Goal: Use online tool/utility: Utilize a website feature to perform a specific function

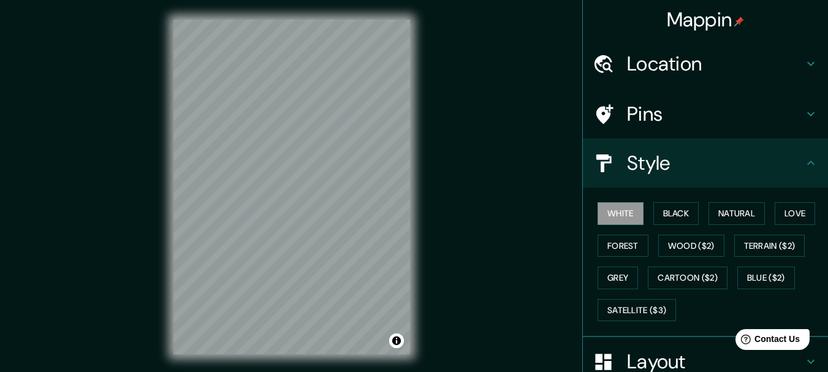
scroll to position [123, 0]
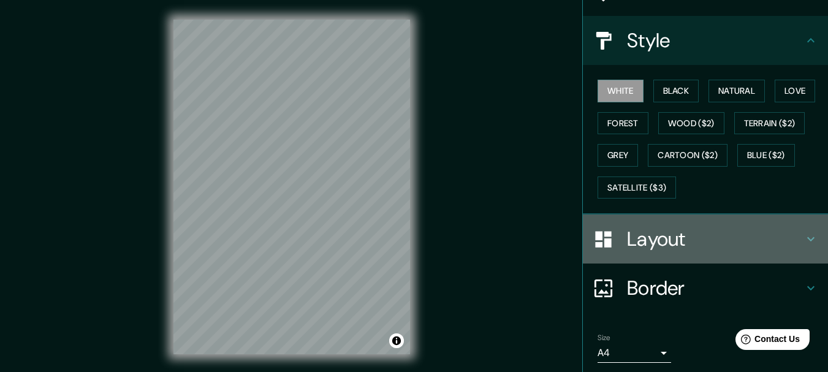
click at [761, 236] on h4 "Layout" at bounding box center [715, 239] width 176 height 25
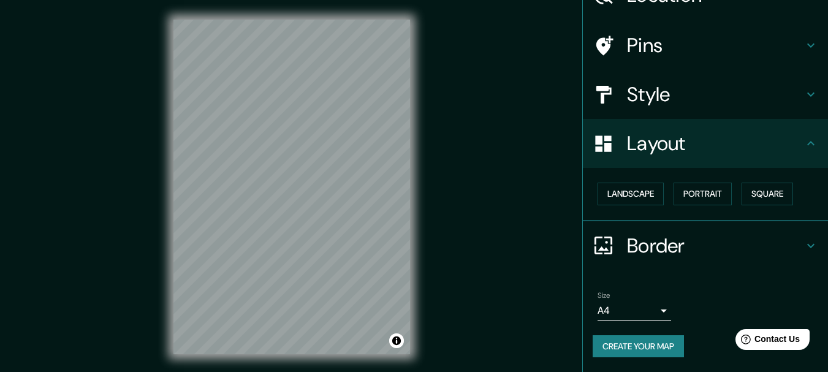
scroll to position [69, 0]
click at [627, 199] on button "Landscape" at bounding box center [630, 194] width 66 height 23
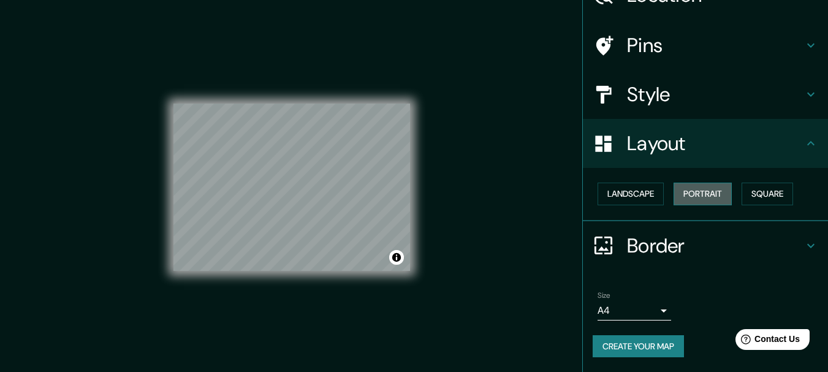
click at [692, 194] on button "Portrait" at bounding box center [702, 194] width 58 height 23
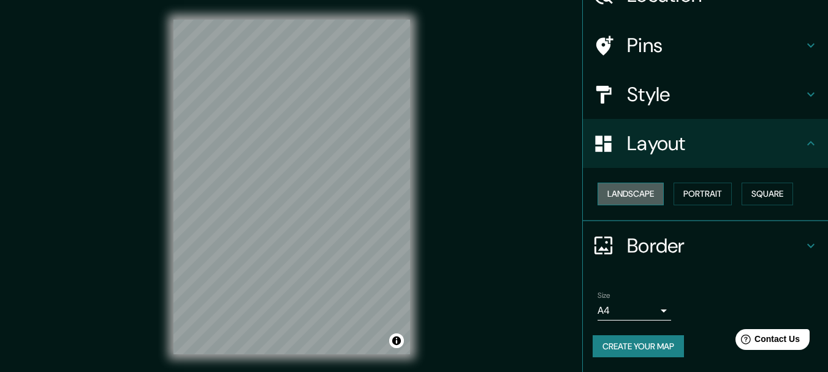
click at [636, 193] on button "Landscape" at bounding box center [630, 194] width 66 height 23
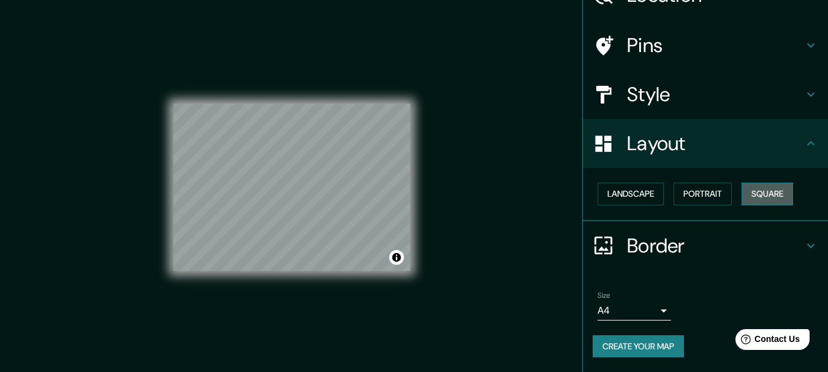
click at [749, 194] on button "Square" at bounding box center [766, 194] width 51 height 23
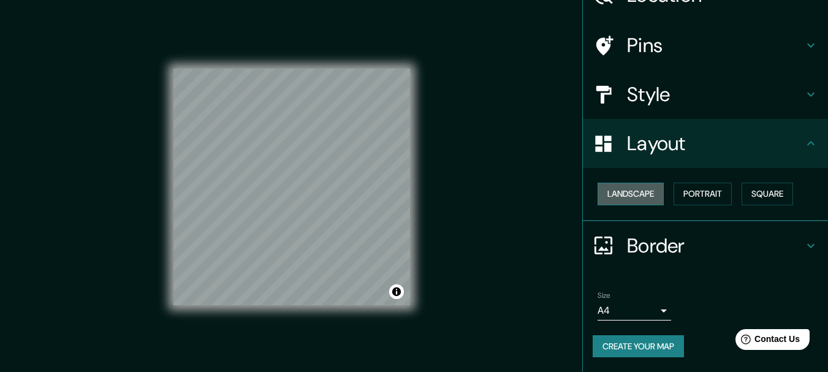
click at [637, 184] on button "Landscape" at bounding box center [630, 194] width 66 height 23
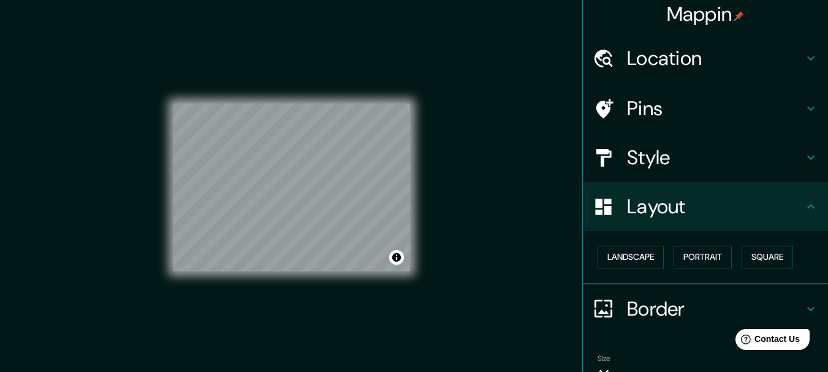
scroll to position [0, 0]
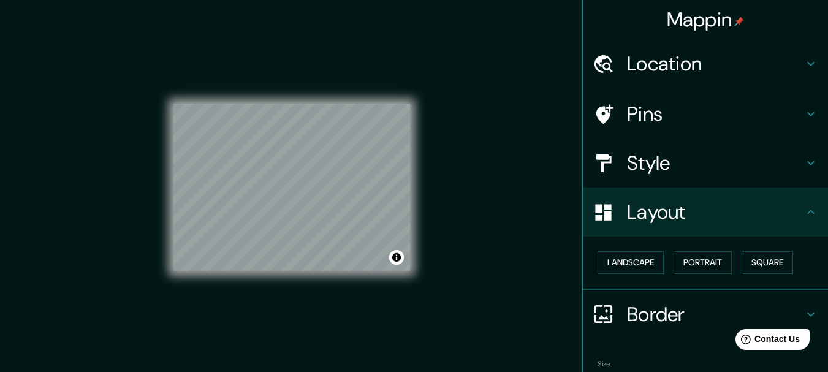
click at [667, 67] on h4 "Location" at bounding box center [715, 63] width 176 height 25
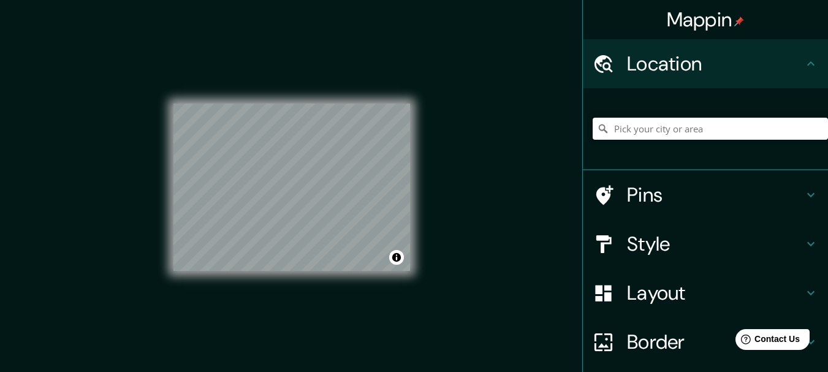
click at [673, 129] on input "Pick your city or area" at bounding box center [709, 129] width 235 height 22
type input "Via Regionale, [GEOGRAPHIC_DATA], [GEOGRAPHIC_DATA]"
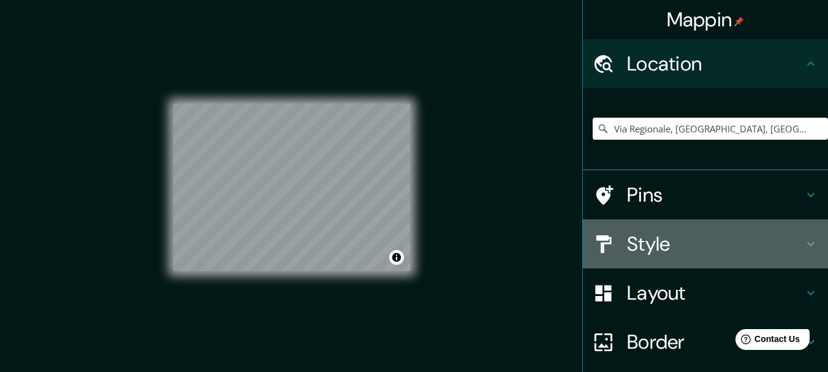
click at [650, 246] on h4 "Style" at bounding box center [715, 244] width 176 height 25
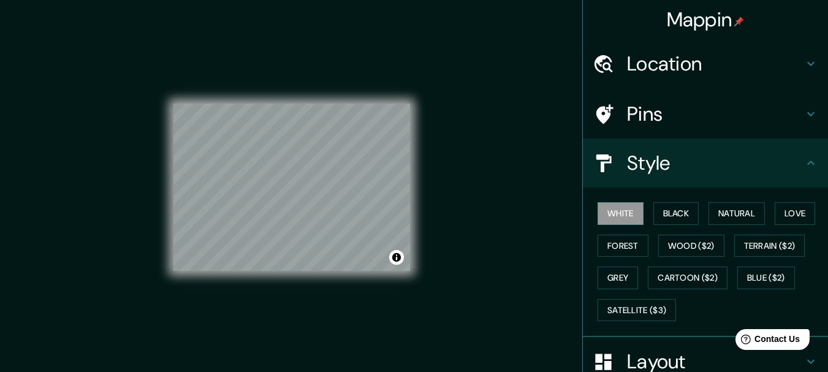
click at [650, 159] on h4 "Style" at bounding box center [715, 163] width 176 height 25
click at [803, 159] on icon at bounding box center [810, 163] width 15 height 15
click at [804, 161] on icon at bounding box center [810, 163] width 15 height 15
click at [803, 162] on icon at bounding box center [810, 163] width 15 height 15
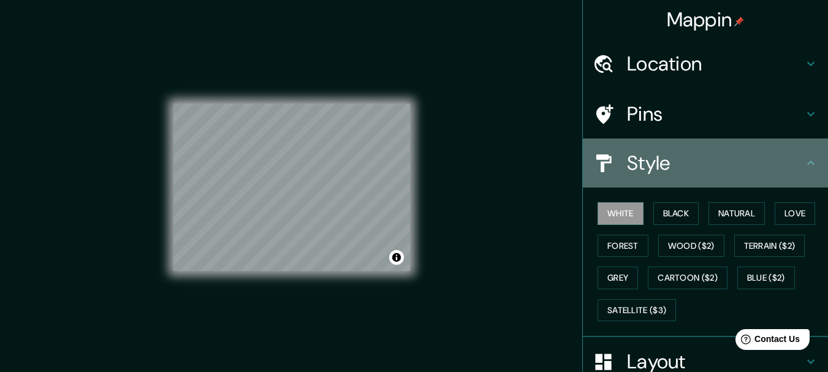
click at [803, 162] on icon at bounding box center [810, 163] width 15 height 15
click at [807, 162] on icon at bounding box center [810, 163] width 7 height 4
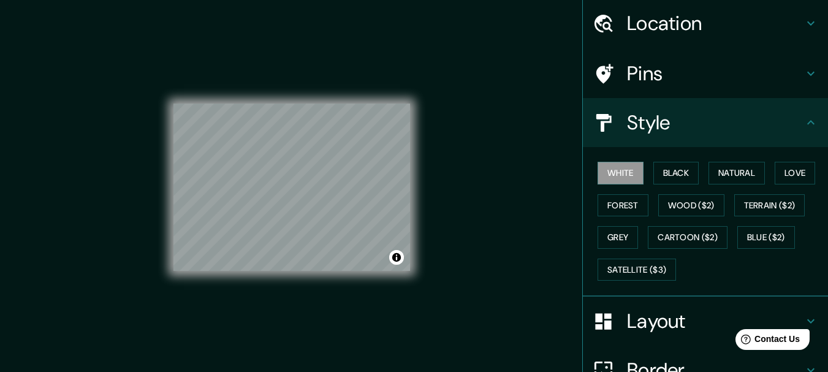
scroll to position [61, 0]
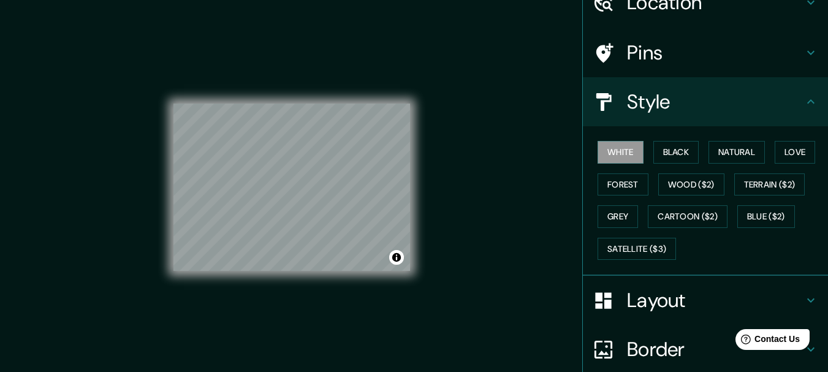
click at [640, 299] on h4 "Layout" at bounding box center [715, 300] width 176 height 25
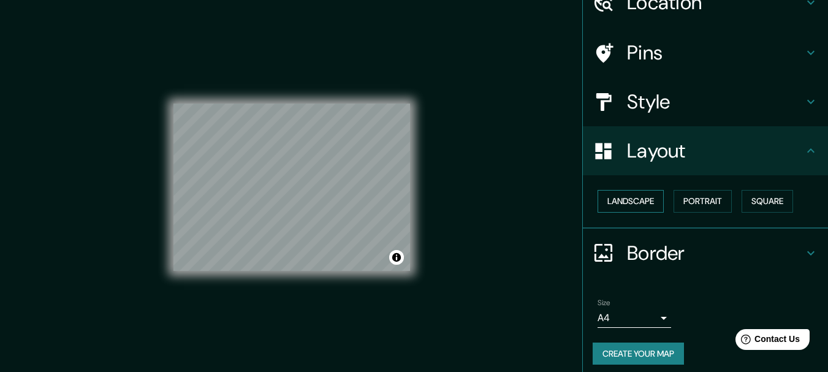
click at [629, 204] on button "Landscape" at bounding box center [630, 201] width 66 height 23
click at [677, 202] on button "Portrait" at bounding box center [702, 201] width 58 height 23
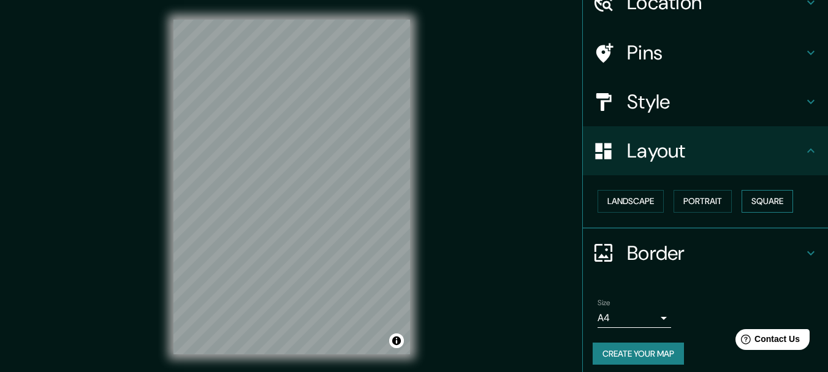
click at [763, 199] on button "Square" at bounding box center [766, 201] width 51 height 23
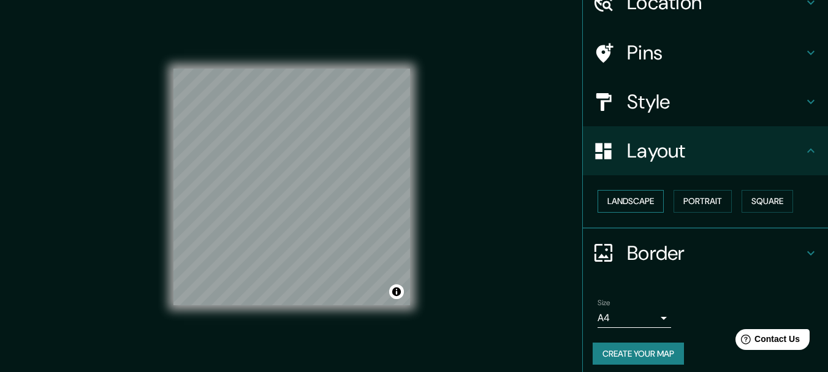
click at [633, 200] on button "Landscape" at bounding box center [630, 201] width 66 height 23
